Goal: Browse casually

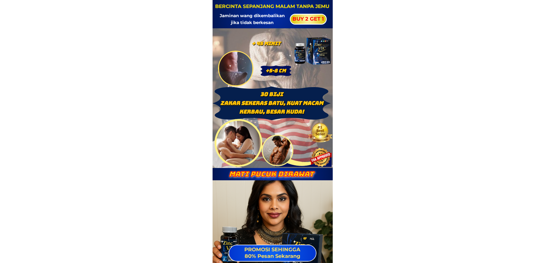
drag, startPoint x: 276, startPoint y: 7, endPoint x: 346, endPoint y: 40, distance: 77.2
click at [280, 23] on div "Jaminan wang dikembalikan jika tidak berkesan BUY 2 GET 1 BERCINTA SEPANJANG MA…" at bounding box center [273, 14] width 120 height 28
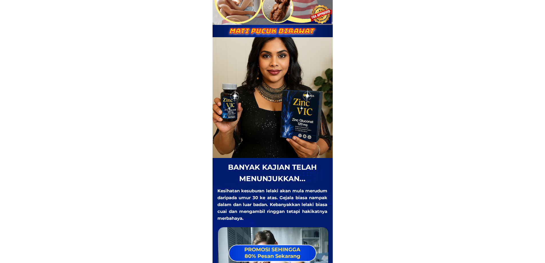
scroll to position [286, 0]
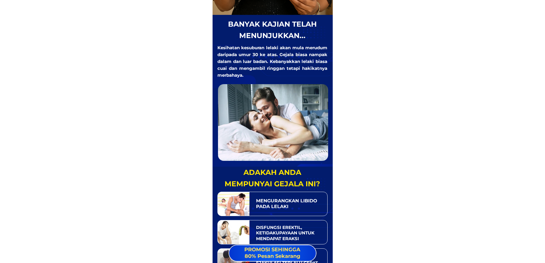
drag, startPoint x: 267, startPoint y: 48, endPoint x: 346, endPoint y: 128, distance: 112.1
click at [292, 105] on div "banyak kajian telah menunjukkan... Kesihatan kesuburan lelaki akan mula merudum…" at bounding box center [273, 89] width 112 height 142
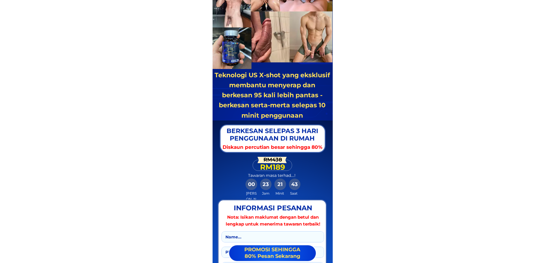
scroll to position [5978, 0]
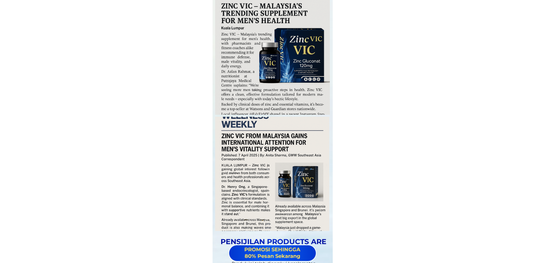
scroll to position [7923, 0]
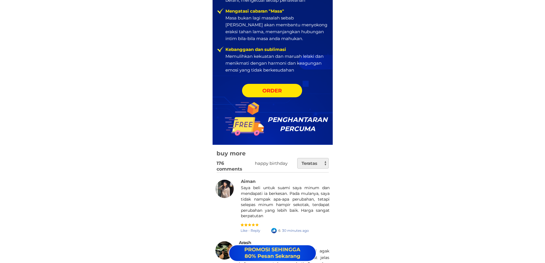
drag, startPoint x: 289, startPoint y: 29, endPoint x: 318, endPoint y: 119, distance: 94.7
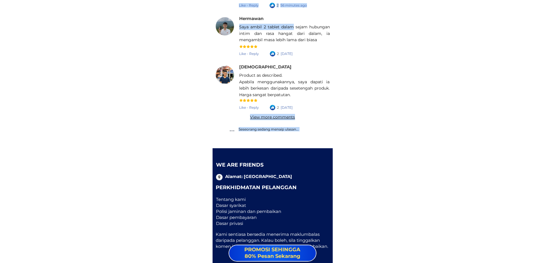
drag, startPoint x: 291, startPoint y: 28, endPoint x: 350, endPoint y: 96, distance: 89.5
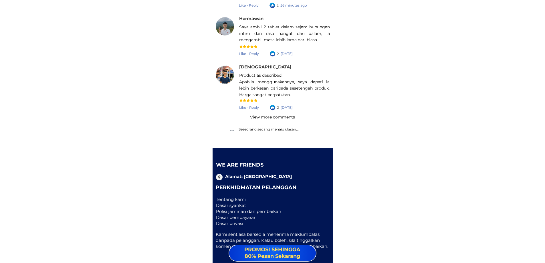
drag, startPoint x: 228, startPoint y: 203, endPoint x: 228, endPoint y: 219, distance: 16.3
click at [228, 215] on div "Tentang kami Dasar syarikat Polisi jaminan dan pembaikan Dasar pembayaran Dasar…" at bounding box center [268, 211] width 105 height 30
click at [249, 198] on div "Tentang kami Dasar syarikat Polisi jaminan dan pembaikan Dasar pembayaran Dasar…" at bounding box center [268, 211] width 105 height 30
